Goal: Information Seeking & Learning: Understand process/instructions

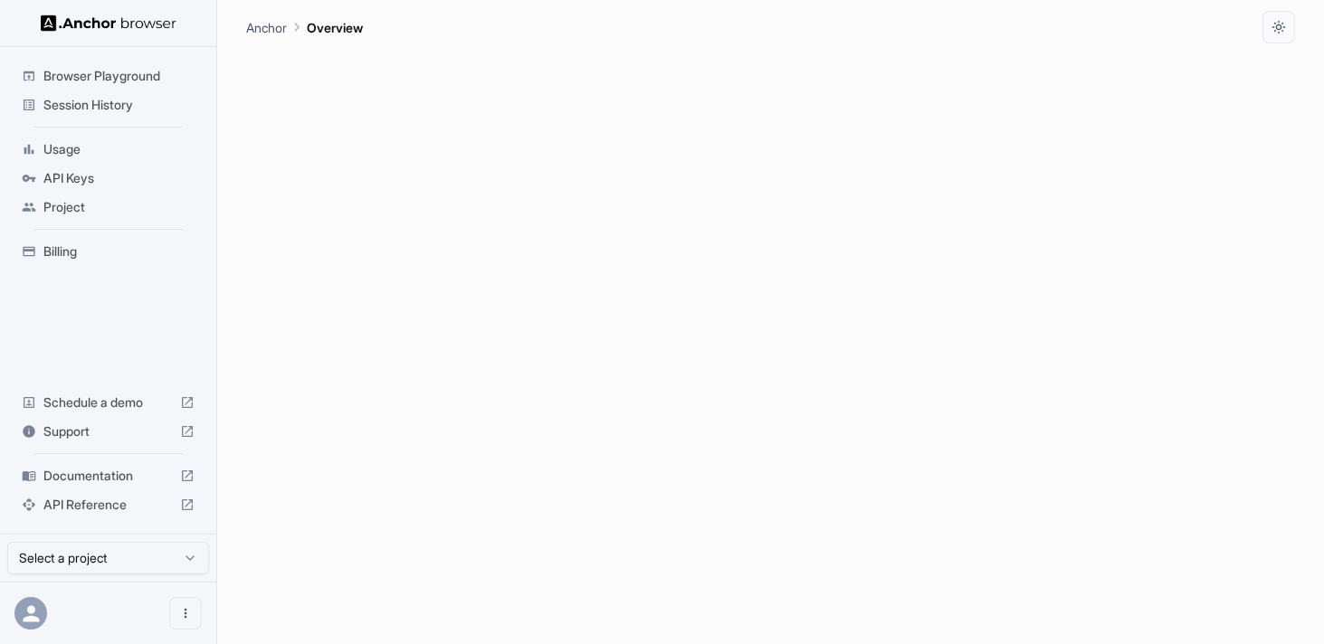
click at [99, 468] on span "Documentation" at bounding box center [107, 476] width 129 height 18
